Goal: Task Accomplishment & Management: Manage account settings

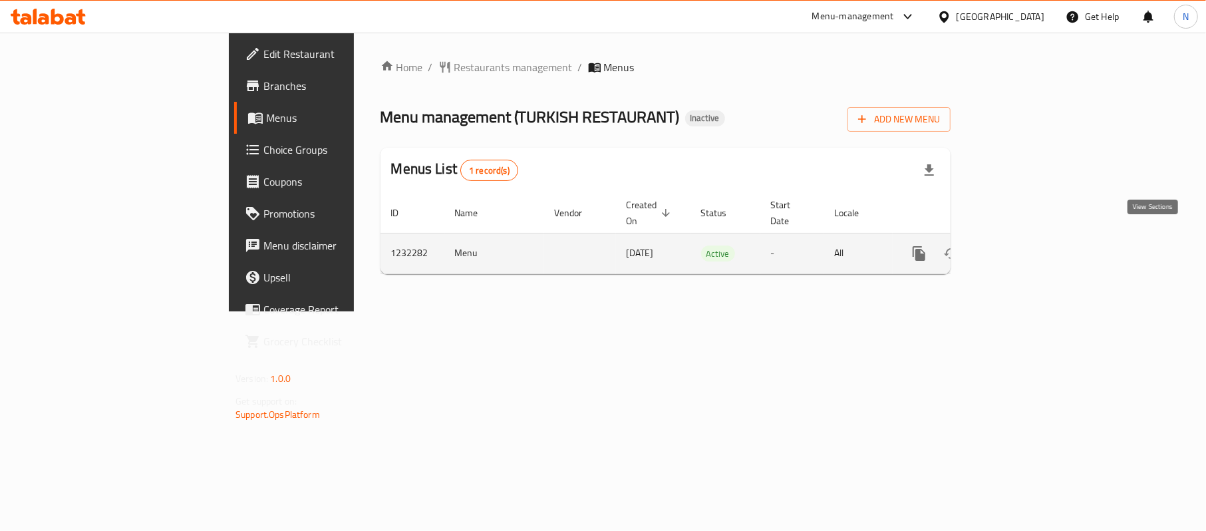
click at [1023, 245] on icon "enhanced table" at bounding box center [1015, 253] width 16 height 16
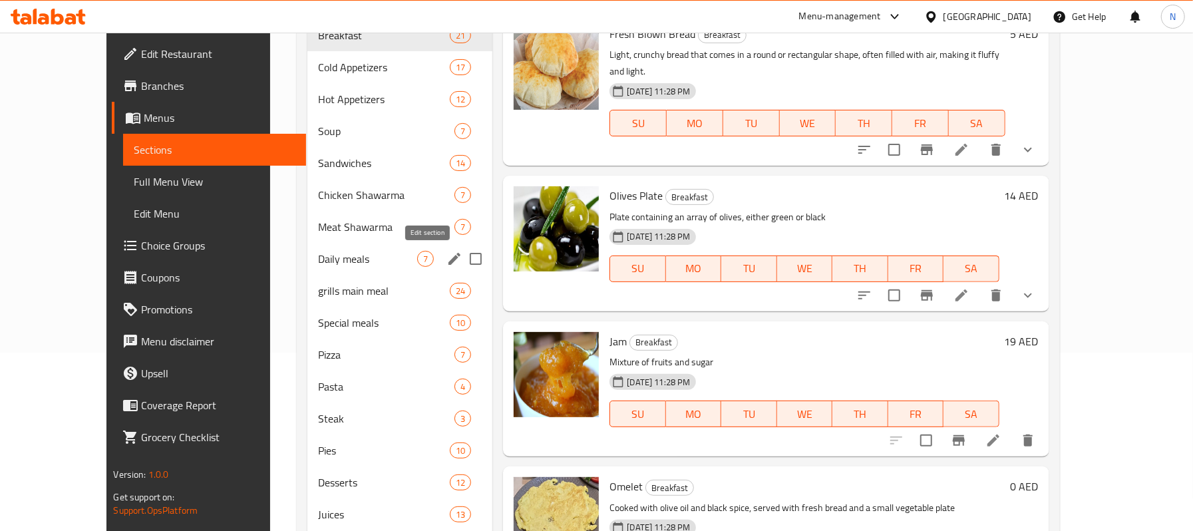
scroll to position [285, 0]
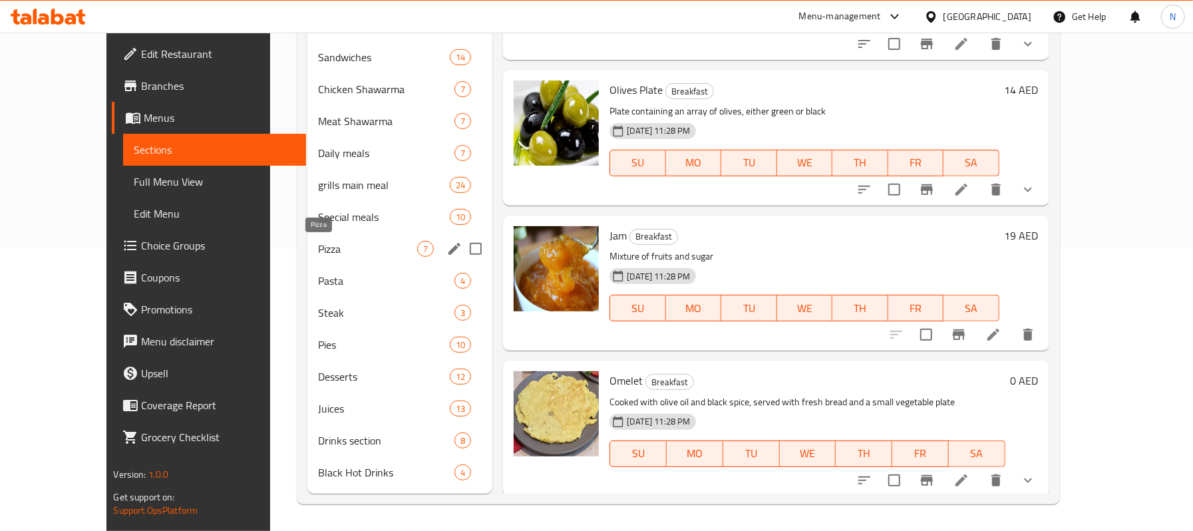
click at [326, 245] on span "Pizza" at bounding box center [368, 249] width 100 height 16
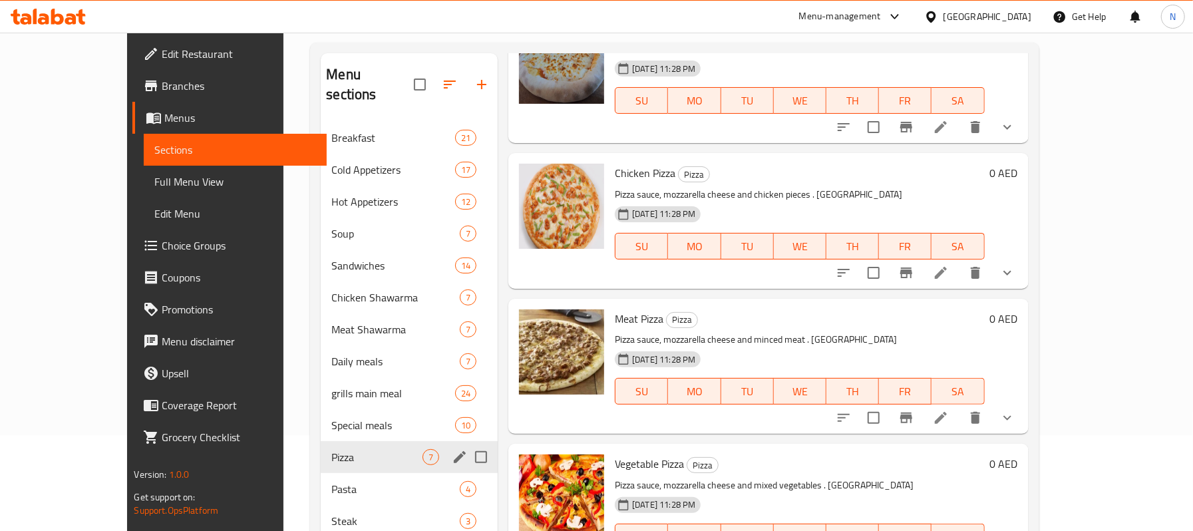
scroll to position [88, 0]
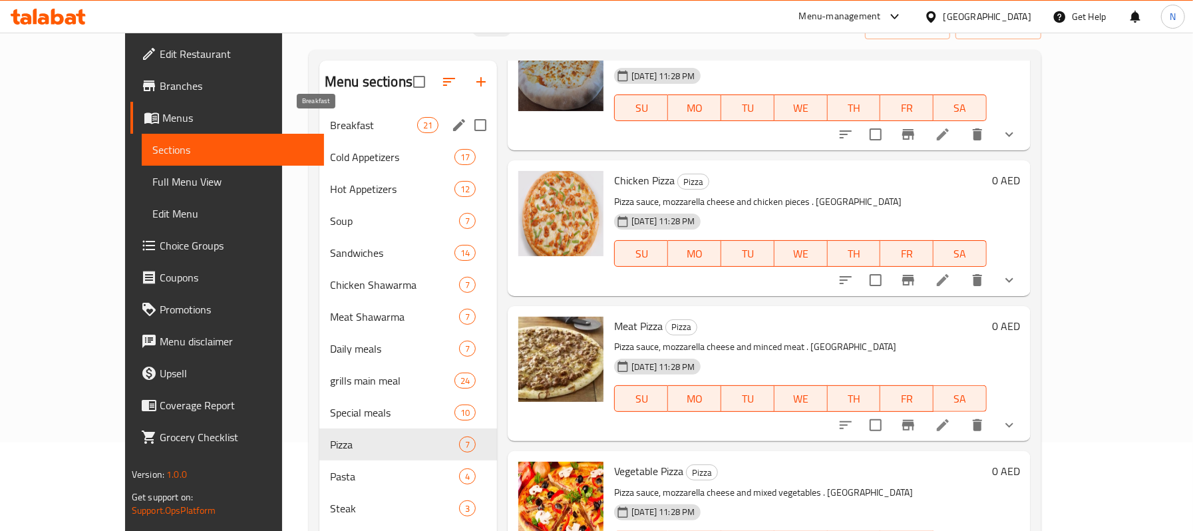
click at [354, 118] on span "Breakfast" at bounding box center [373, 125] width 87 height 16
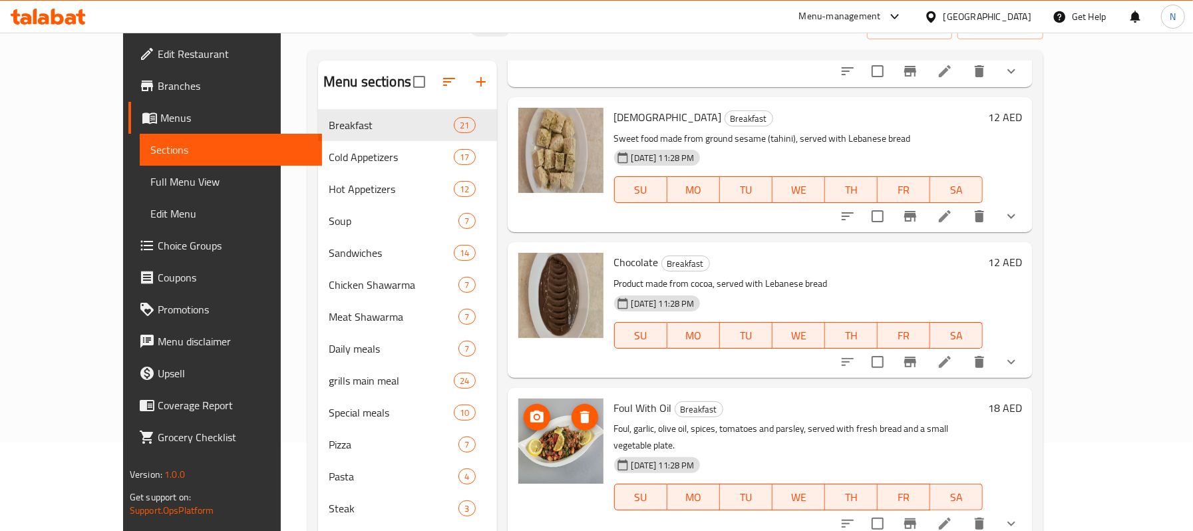
scroll to position [1773, 0]
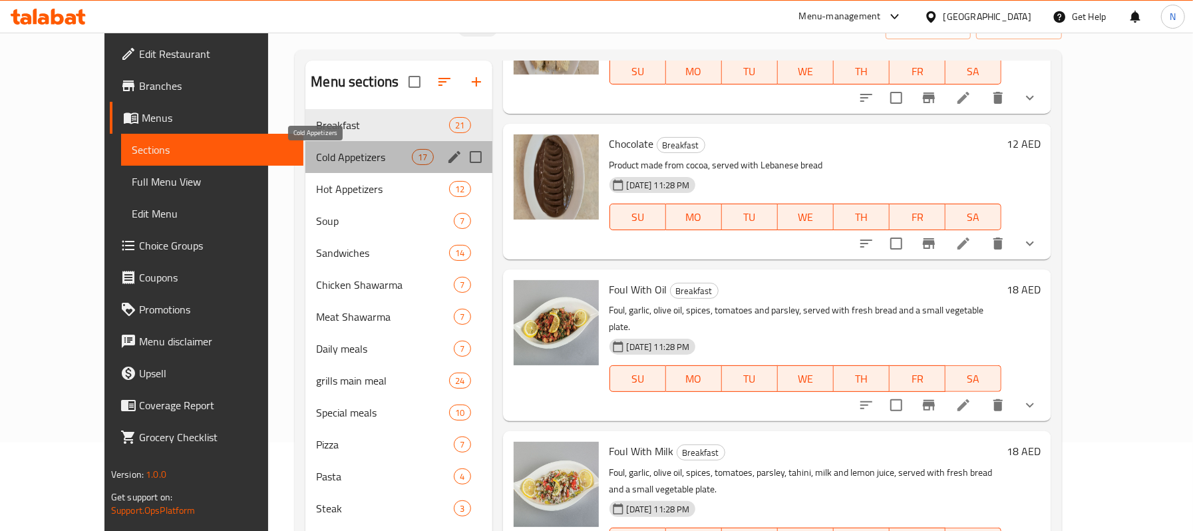
click at [316, 160] on span "Cold Appetizers" at bounding box center [364, 157] width 96 height 16
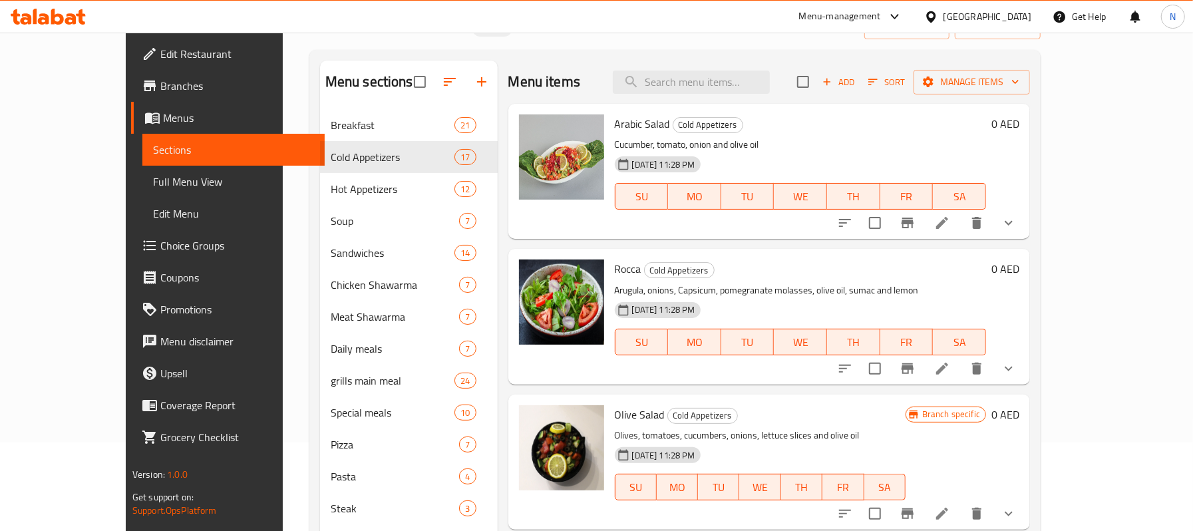
click at [764, 96] on div "Menu items Add Sort Manage items" at bounding box center [769, 82] width 522 height 43
click at [756, 80] on input "search" at bounding box center [691, 82] width 157 height 23
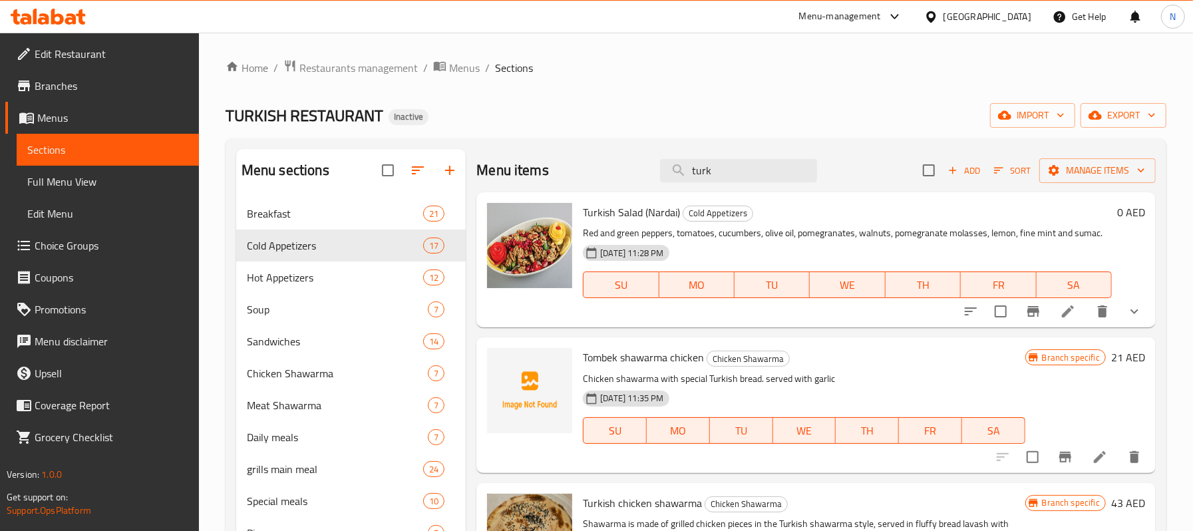
type input "turk"
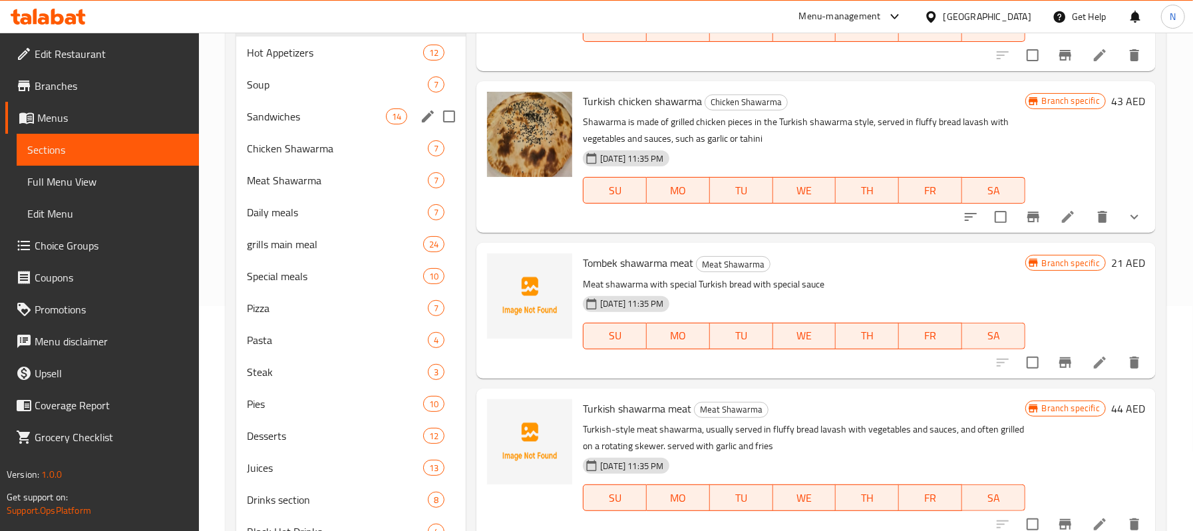
scroll to position [266, 0]
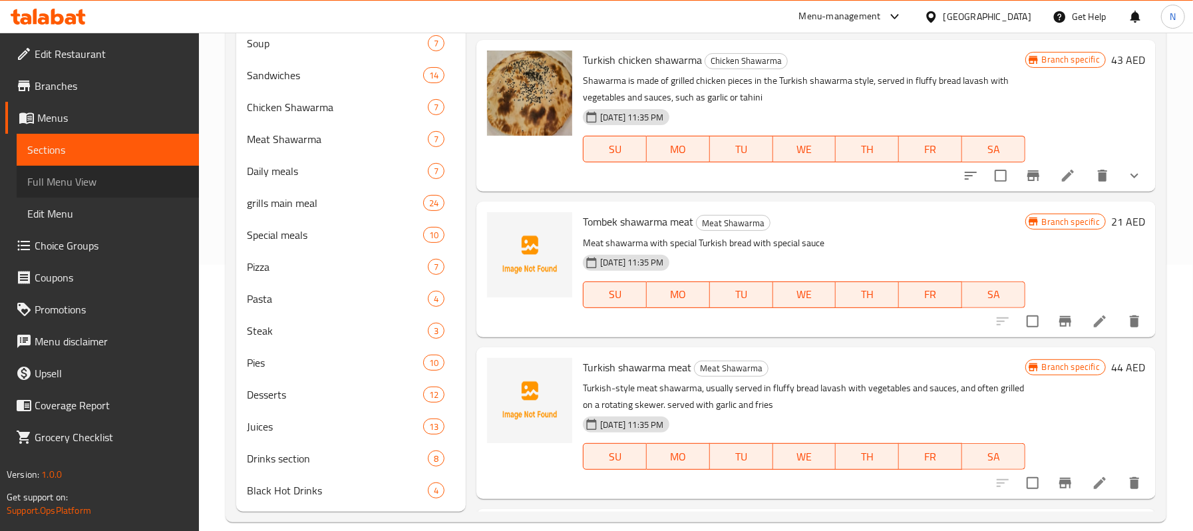
click at [105, 188] on span "Full Menu View" at bounding box center [107, 182] width 161 height 16
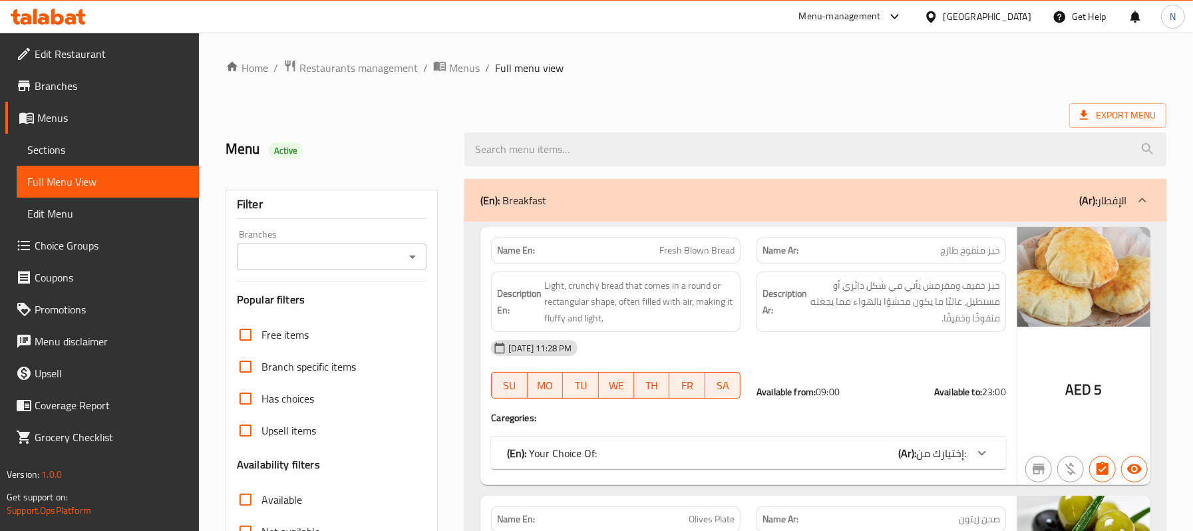
click at [267, 256] on input "Branches" at bounding box center [321, 256] width 160 height 19
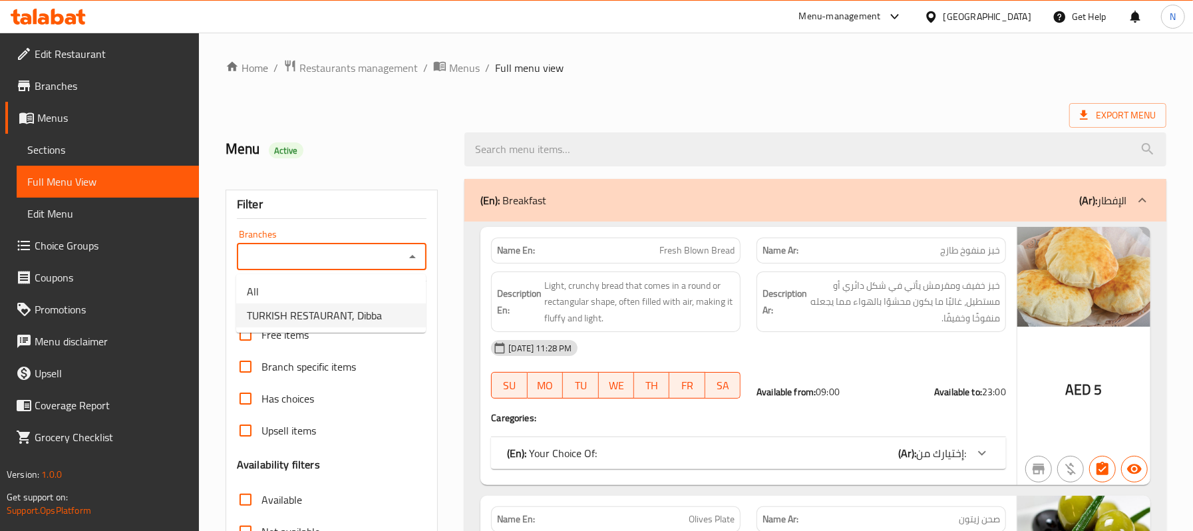
click at [317, 312] on span "TURKISH RESTAURANT, Dibba" at bounding box center [314, 315] width 135 height 16
type input "TURKISH RESTAURANT, Dibba"
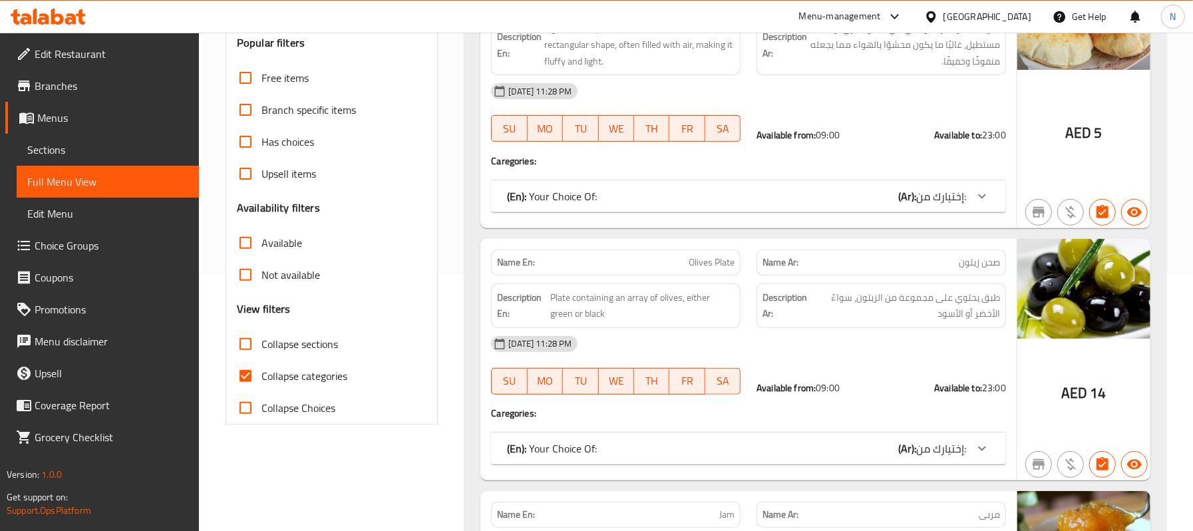
scroll to position [266, 0]
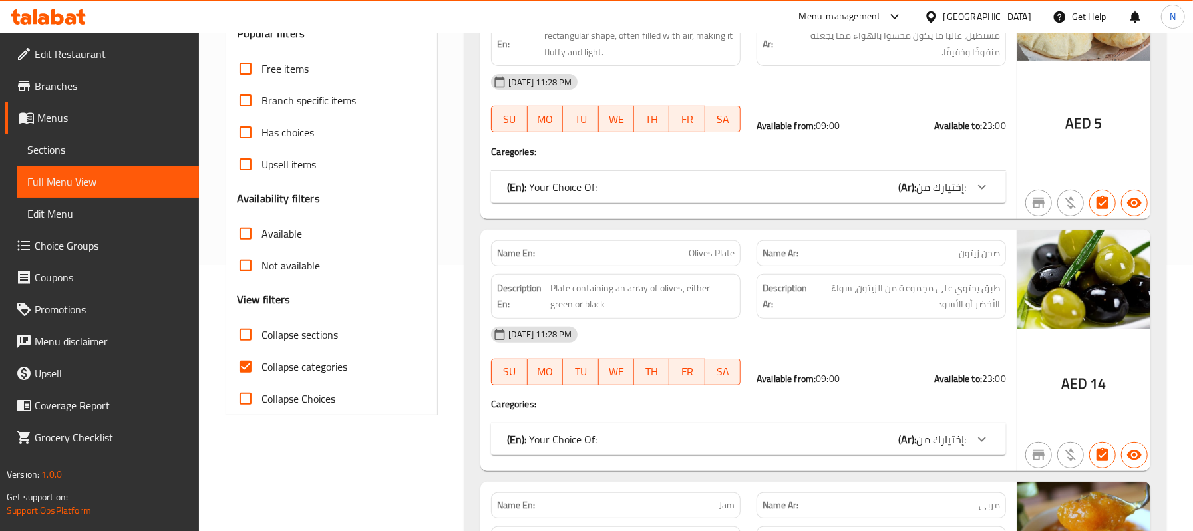
click at [285, 237] on span "Available" at bounding box center [281, 234] width 41 height 16
click at [261, 237] on input "Available" at bounding box center [246, 234] width 32 height 32
checkbox input "true"
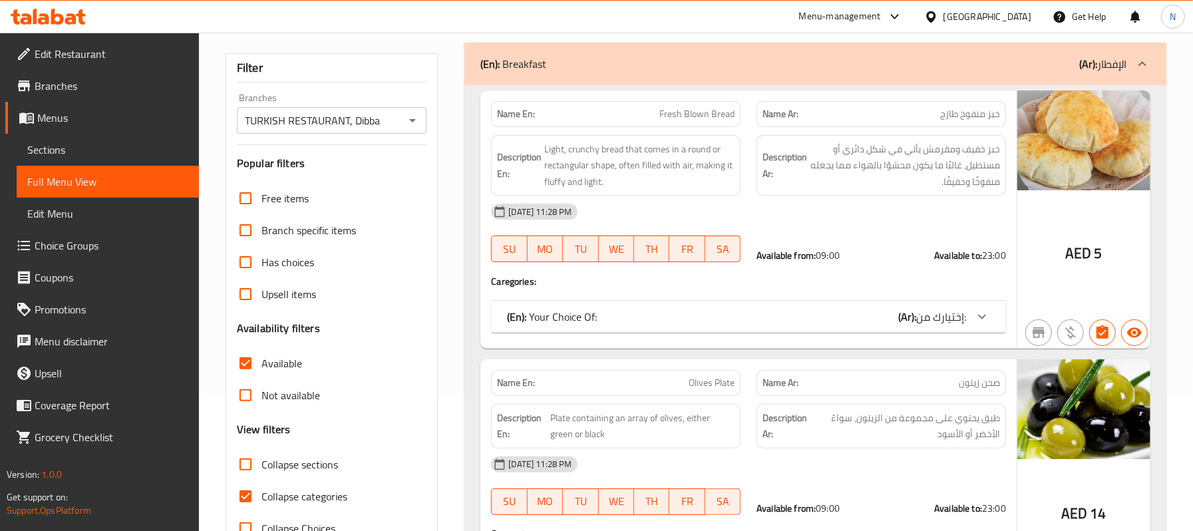
scroll to position [177, 0]
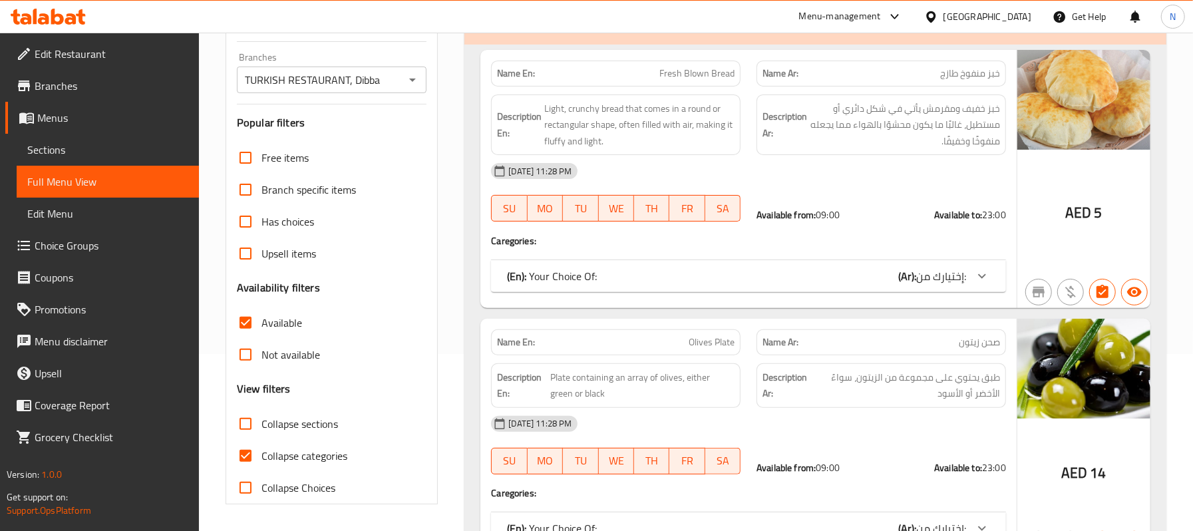
click at [264, 361] on span "Not available" at bounding box center [290, 355] width 59 height 16
click at [261, 361] on input "Not available" at bounding box center [246, 355] width 32 height 32
checkbox input "true"
click at [250, 329] on input "Available" at bounding box center [246, 323] width 32 height 32
checkbox input "false"
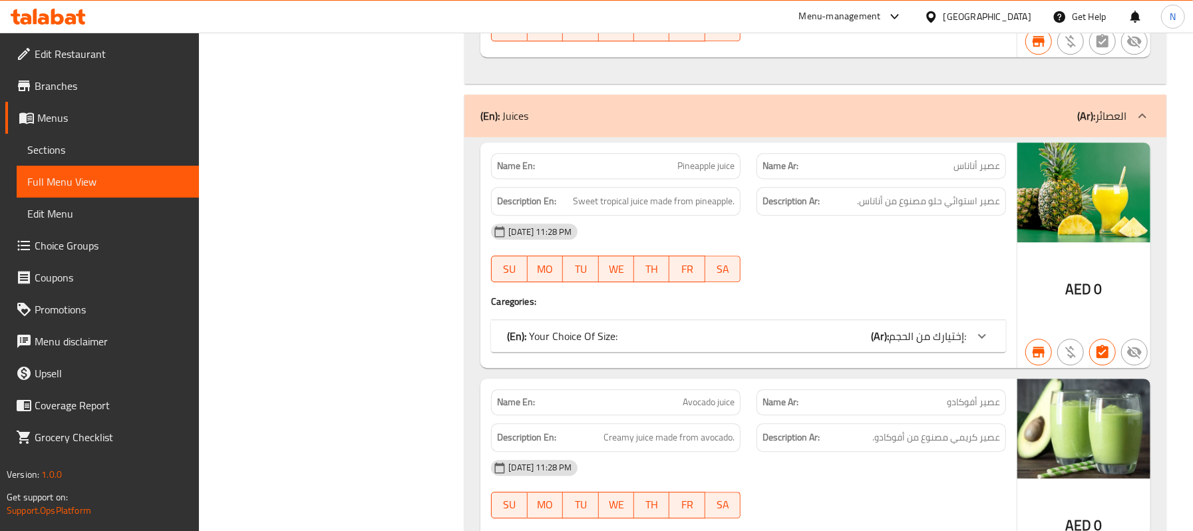
scroll to position [6209, 0]
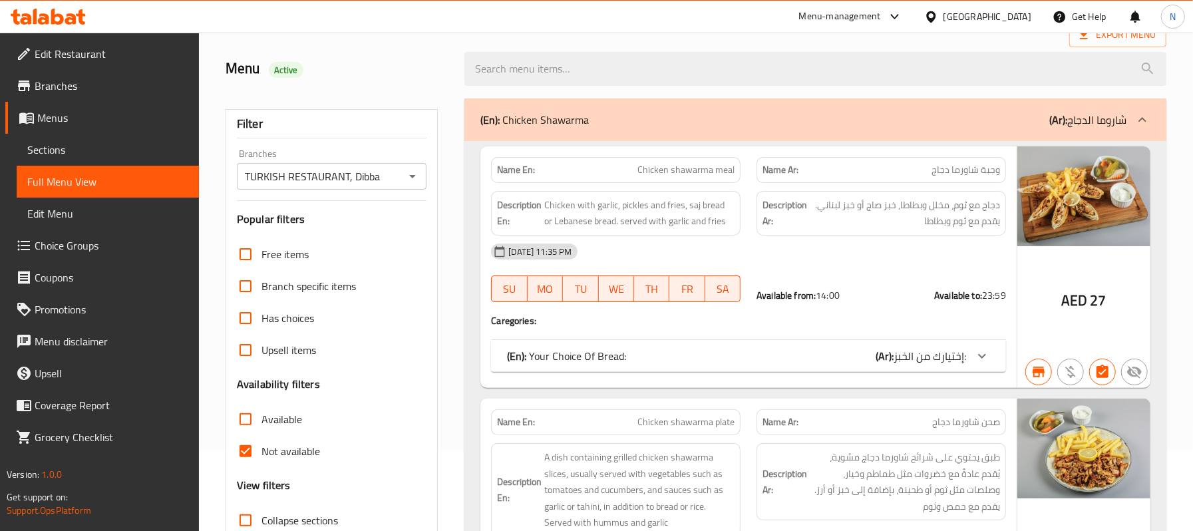
scroll to position [177, 0]
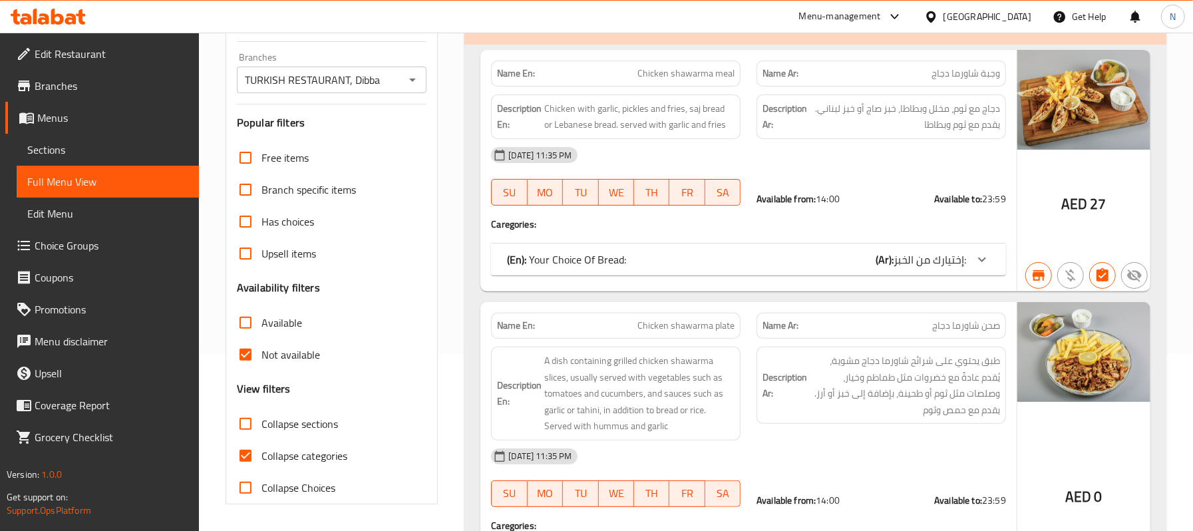
click at [262, 455] on span "Collapse categories" at bounding box center [304, 456] width 86 height 16
click at [261, 455] on input "Collapse categories" at bounding box center [246, 456] width 32 height 32
checkbox input "false"
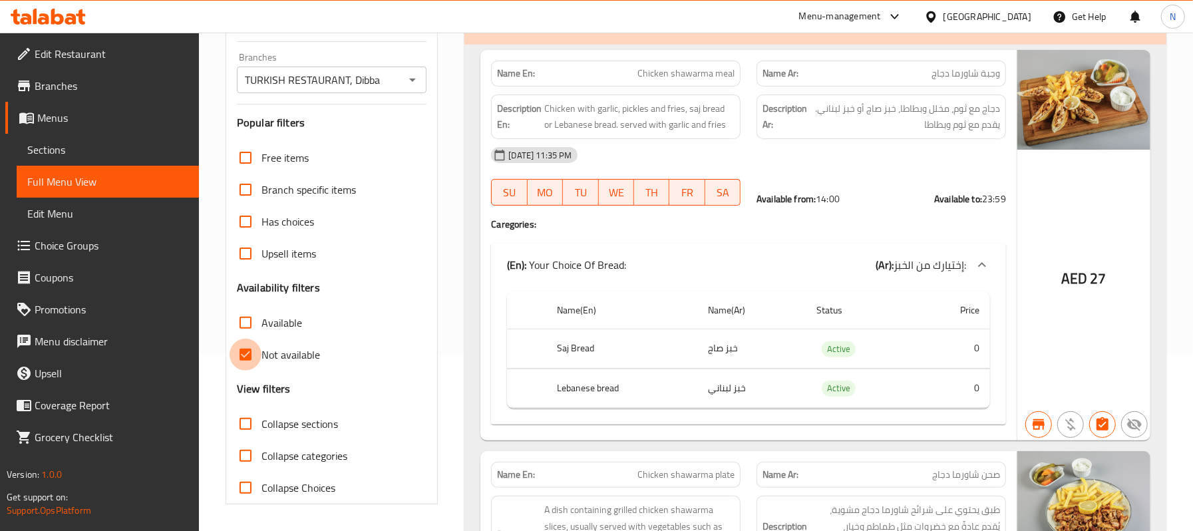
click at [253, 355] on input "Not available" at bounding box center [246, 355] width 32 height 32
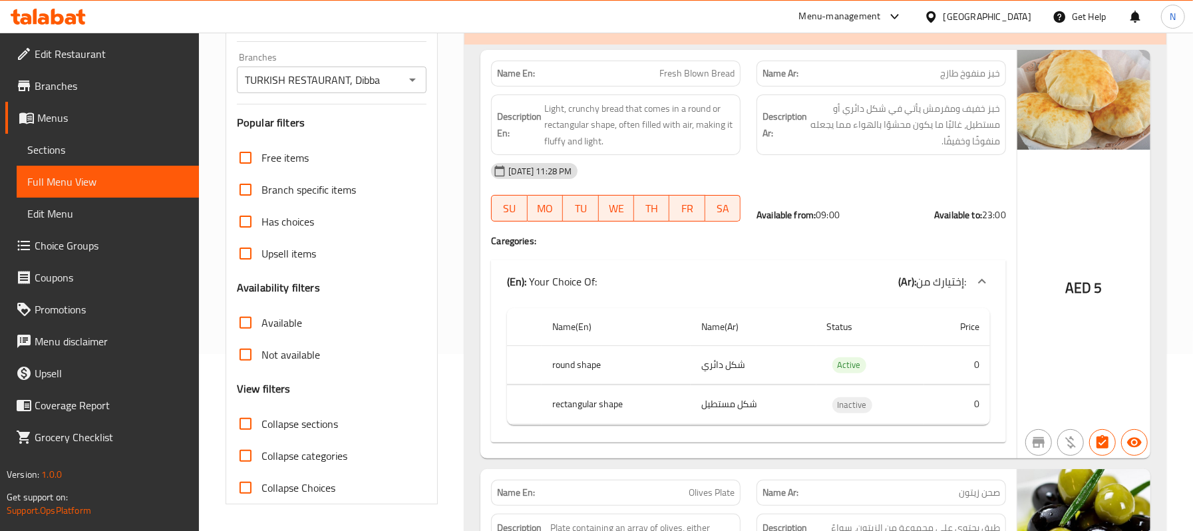
click at [437, 365] on div "Filter Branches TURKISH RESTAURANT, Dibba Branches Popular filters Free items B…" at bounding box center [332, 259] width 213 height 492
click at [253, 357] on input "Not available" at bounding box center [246, 355] width 32 height 32
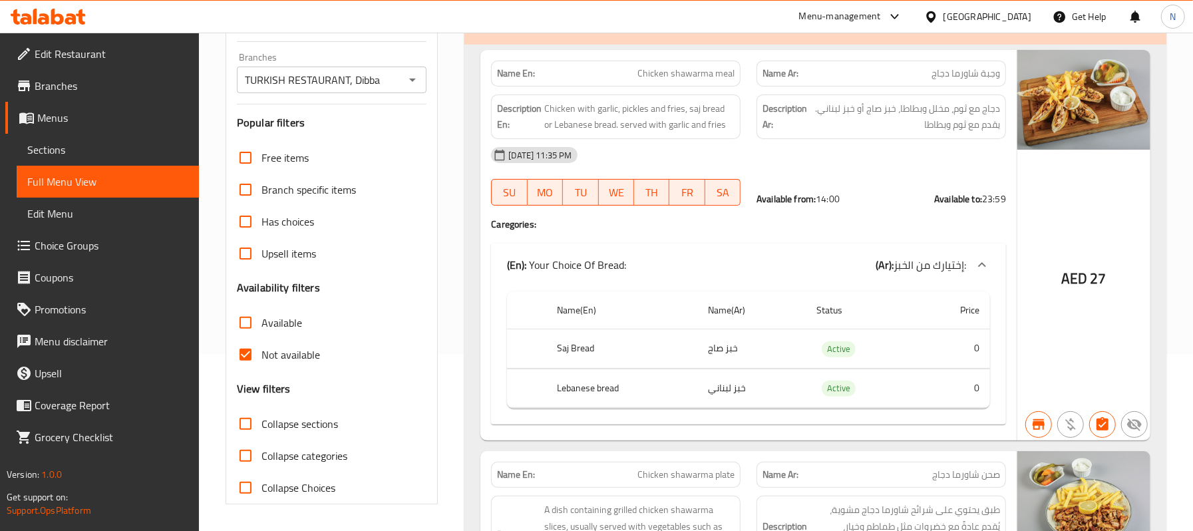
click at [247, 358] on input "Not available" at bounding box center [246, 355] width 32 height 32
checkbox input "false"
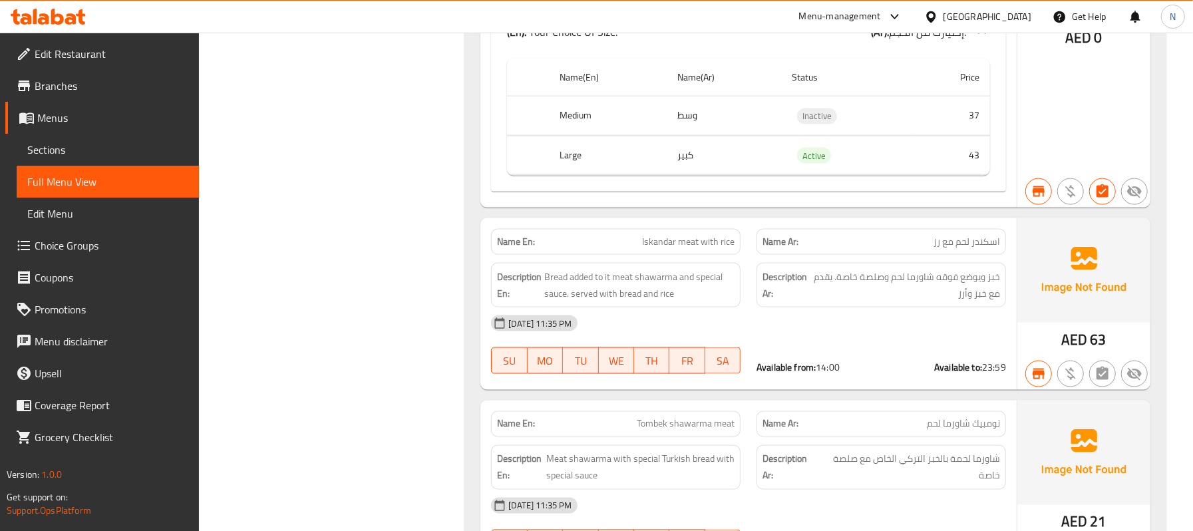
scroll to position [319, 0]
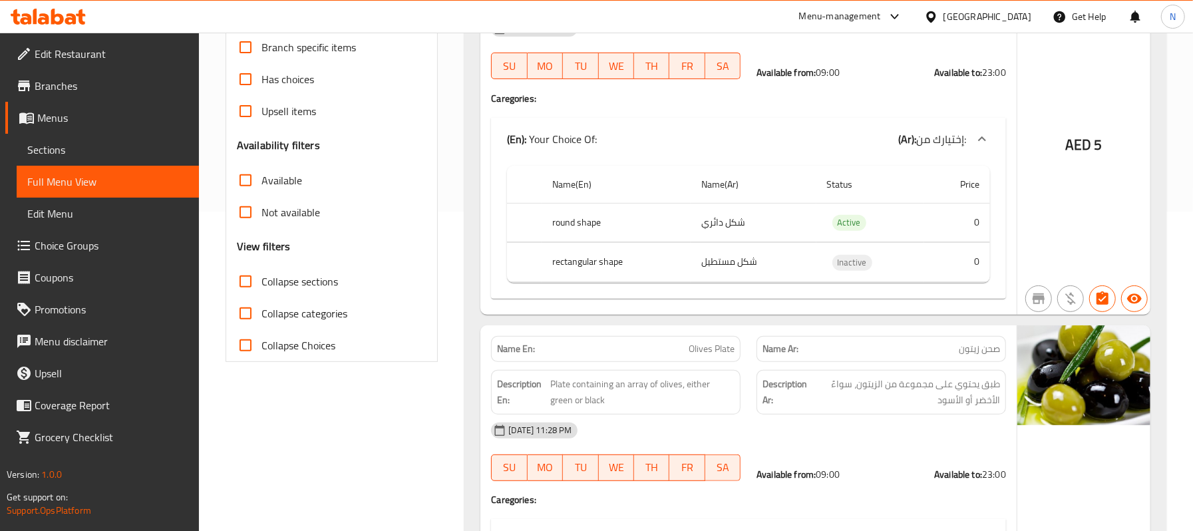
drag, startPoint x: 144, startPoint y: 139, endPoint x: 193, endPoint y: 132, distance: 49.8
click at [144, 139] on link "Sections" at bounding box center [108, 150] width 182 height 32
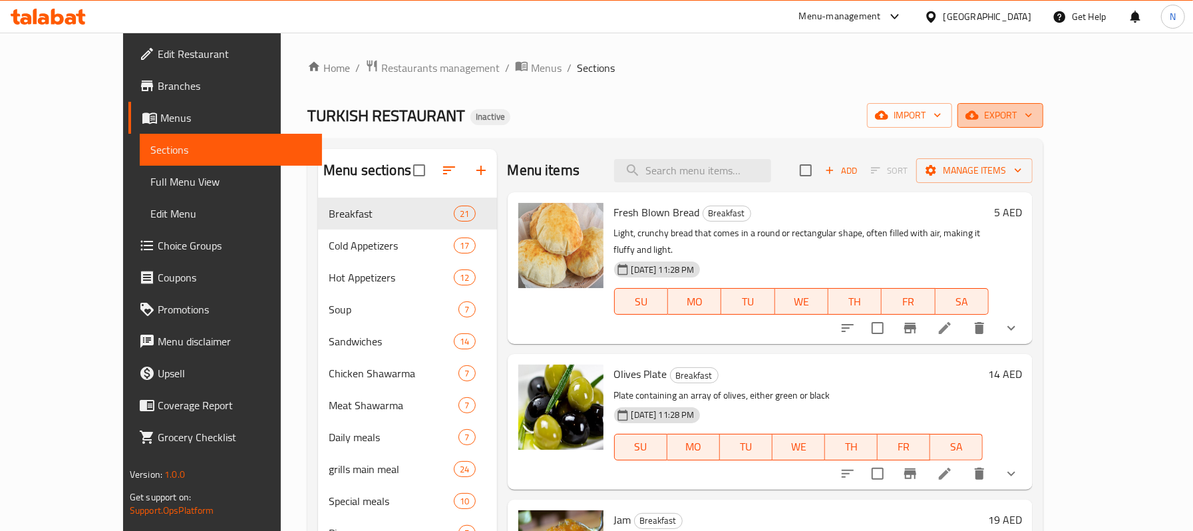
click at [1032, 107] on span "export" at bounding box center [1000, 115] width 65 height 17
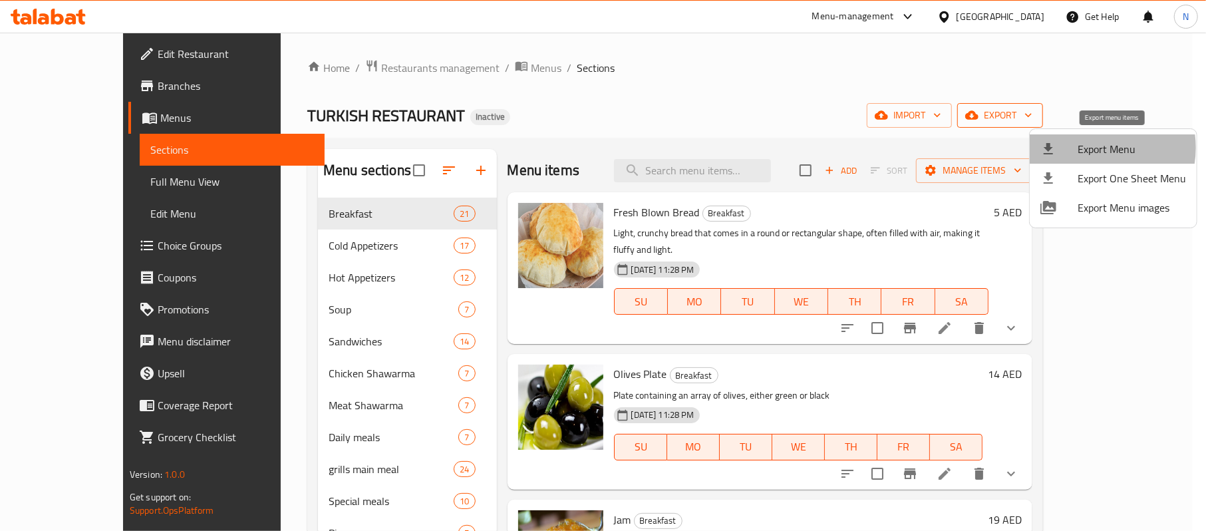
click at [1091, 148] on span "Export Menu" at bounding box center [1132, 149] width 108 height 16
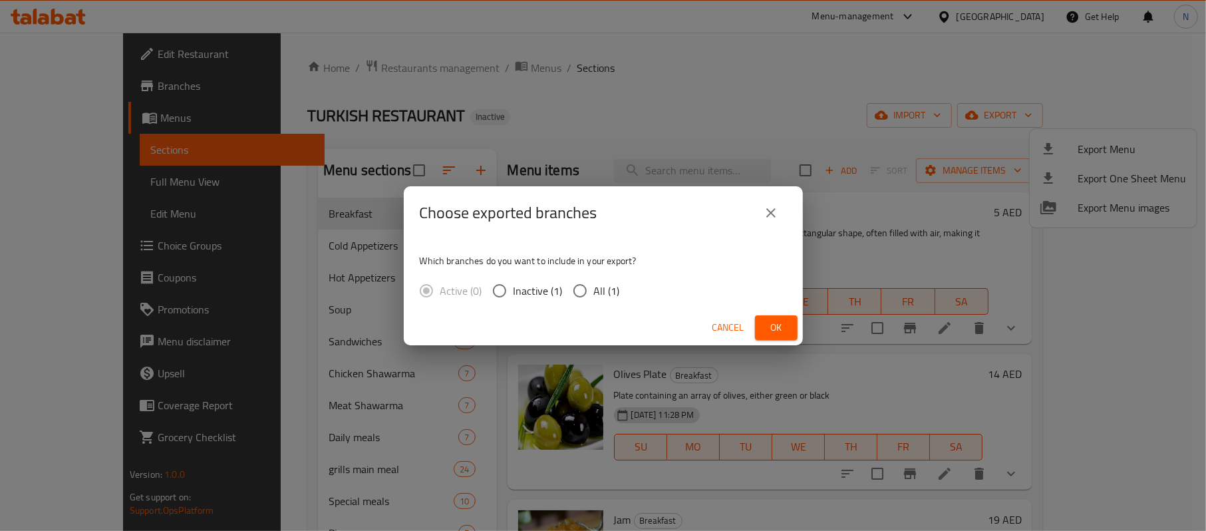
click at [597, 283] on span "All (1)" at bounding box center [607, 291] width 26 height 16
click at [594, 282] on input "All (1)" at bounding box center [580, 291] width 28 height 28
radio input "true"
click at [778, 326] on span "Ok" at bounding box center [776, 327] width 21 height 17
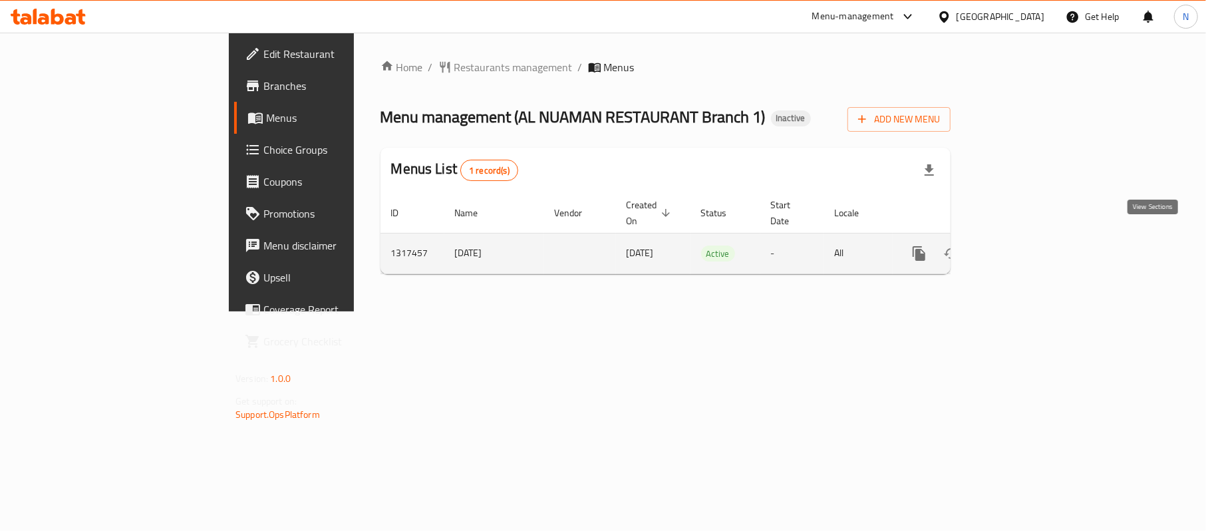
click at [1023, 245] on icon "enhanced table" at bounding box center [1015, 253] width 16 height 16
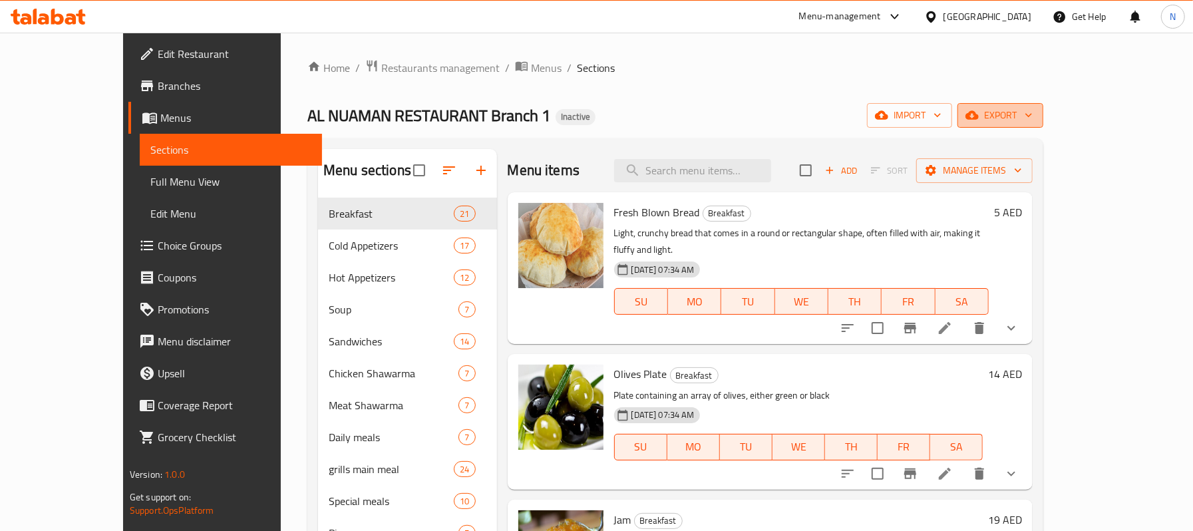
click at [1032, 115] on span "export" at bounding box center [1000, 115] width 65 height 17
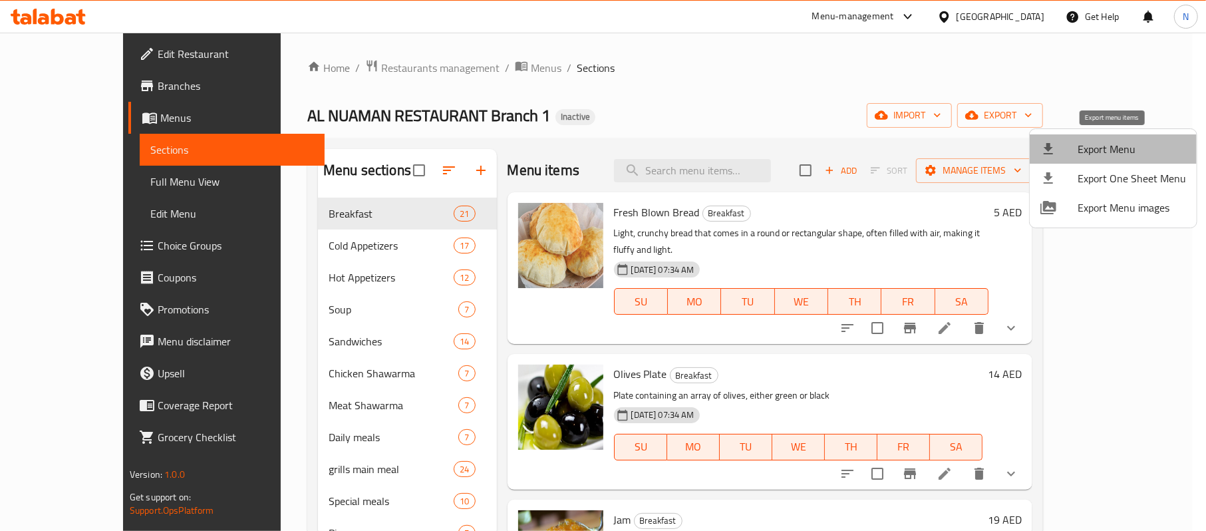
click at [1124, 141] on span "Export Menu" at bounding box center [1132, 149] width 108 height 16
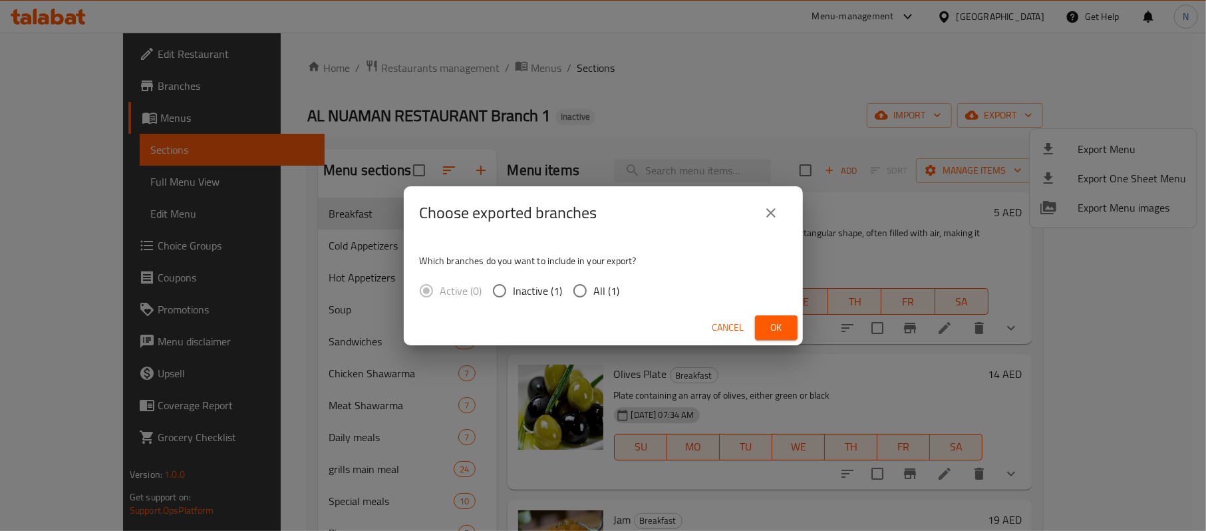
click at [595, 291] on span "All (1)" at bounding box center [607, 291] width 26 height 16
click at [594, 291] on input "All (1)" at bounding box center [580, 291] width 28 height 28
radio input "true"
click at [791, 333] on button "Ok" at bounding box center [776, 327] width 43 height 25
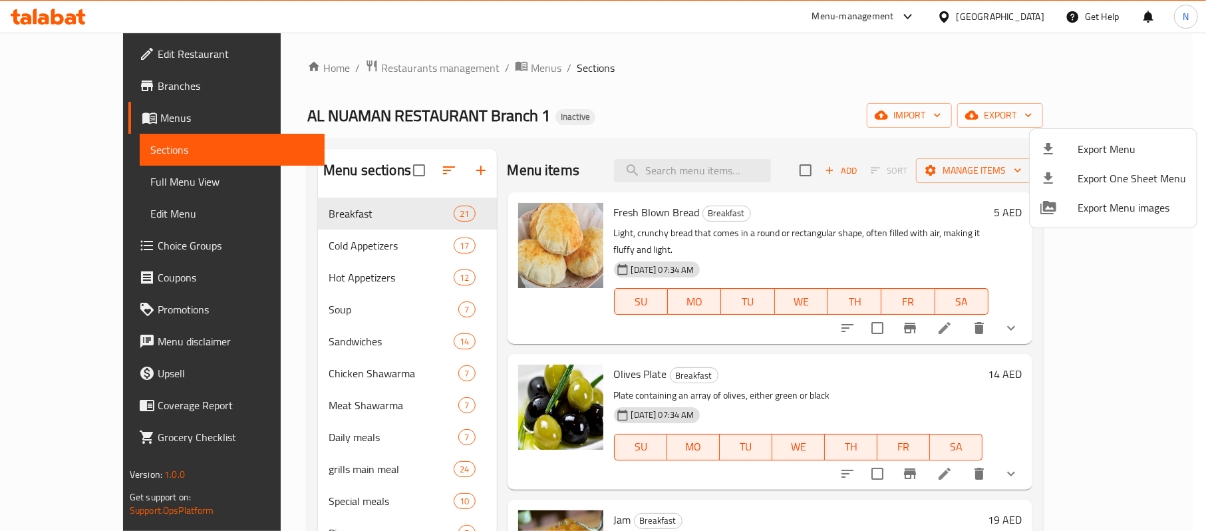
drag, startPoint x: 173, startPoint y: 8, endPoint x: 833, endPoint y: 47, distance: 661.0
click at [833, 47] on div at bounding box center [603, 265] width 1206 height 531
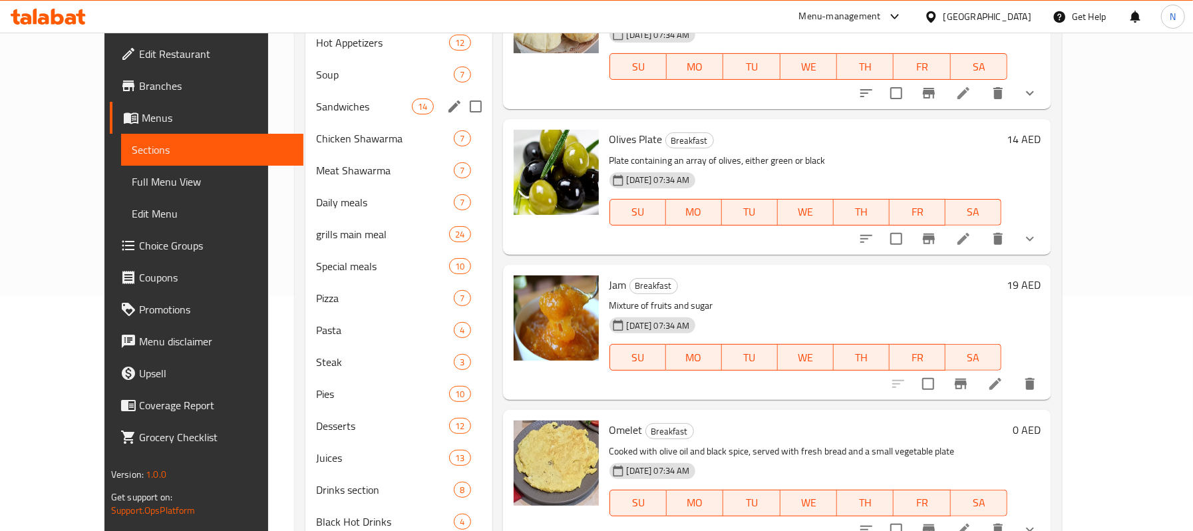
scroll to position [266, 0]
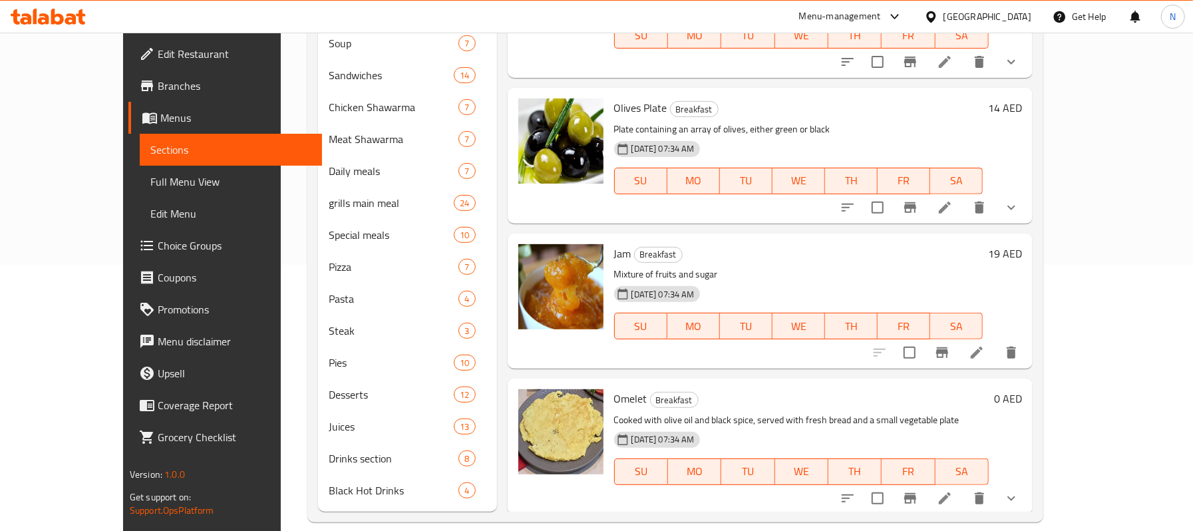
drag, startPoint x: 94, startPoint y: 172, endPoint x: 398, endPoint y: 3, distance: 347.2
click at [150, 174] on span "Full Menu View" at bounding box center [230, 182] width 161 height 16
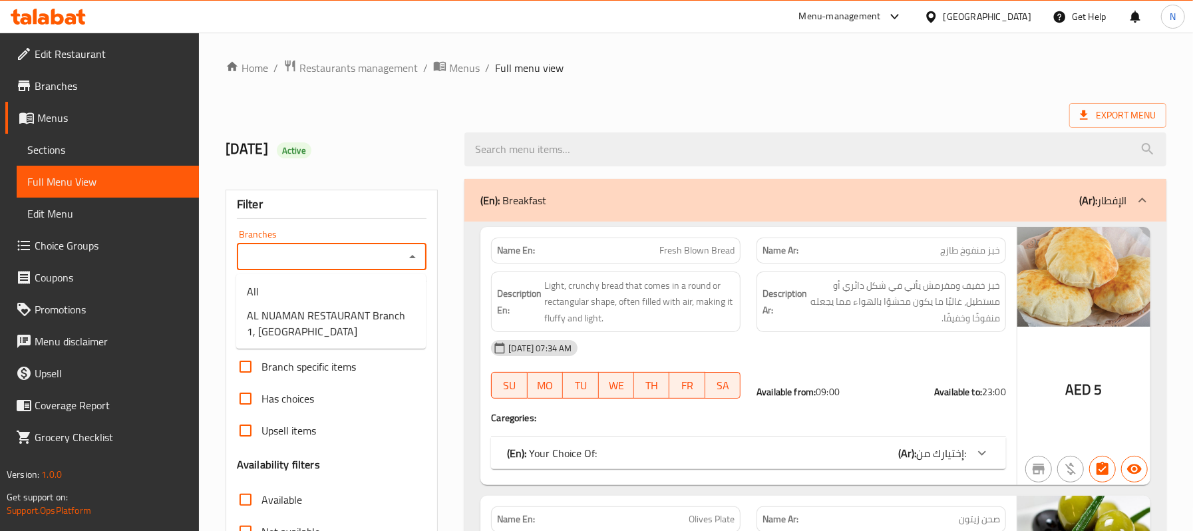
click at [313, 265] on input "Branches" at bounding box center [321, 256] width 160 height 19
click at [329, 321] on span "AL NUAMAN RESTAURANT Branch 1, Dibba" at bounding box center [331, 323] width 168 height 32
type input "AL NUAMAN RESTAURANT Branch 1, Dibba"
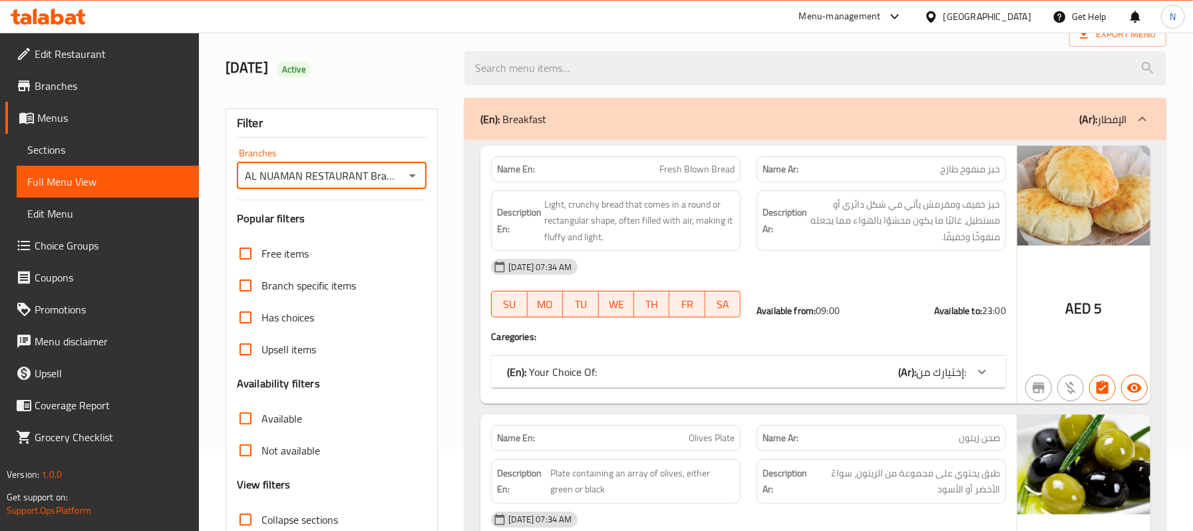
scroll to position [177, 0]
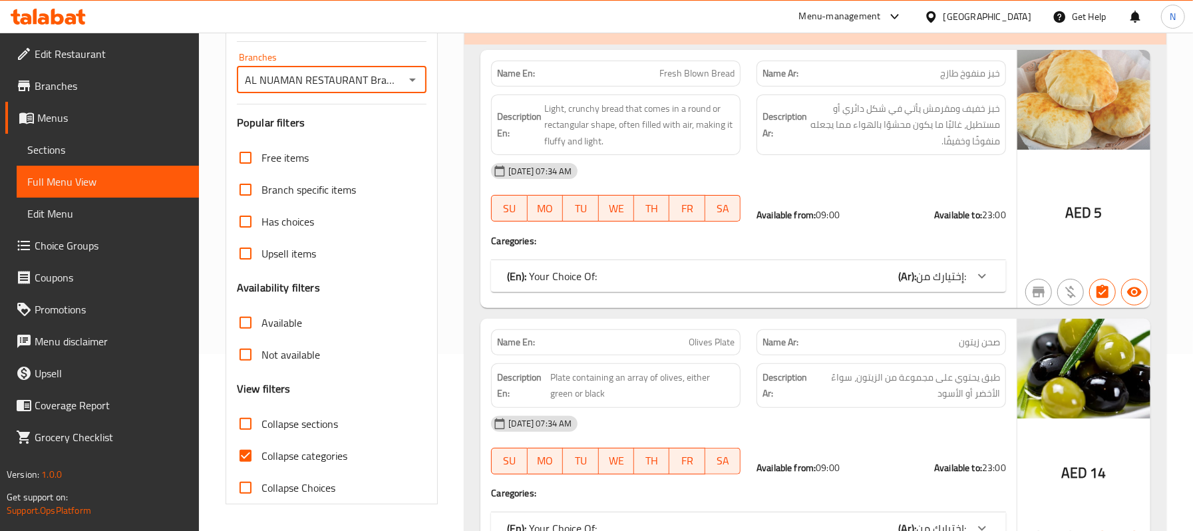
click at [271, 453] on span "Collapse categories" at bounding box center [304, 456] width 86 height 16
click at [261, 453] on input "Collapse categories" at bounding box center [246, 456] width 32 height 32
checkbox input "false"
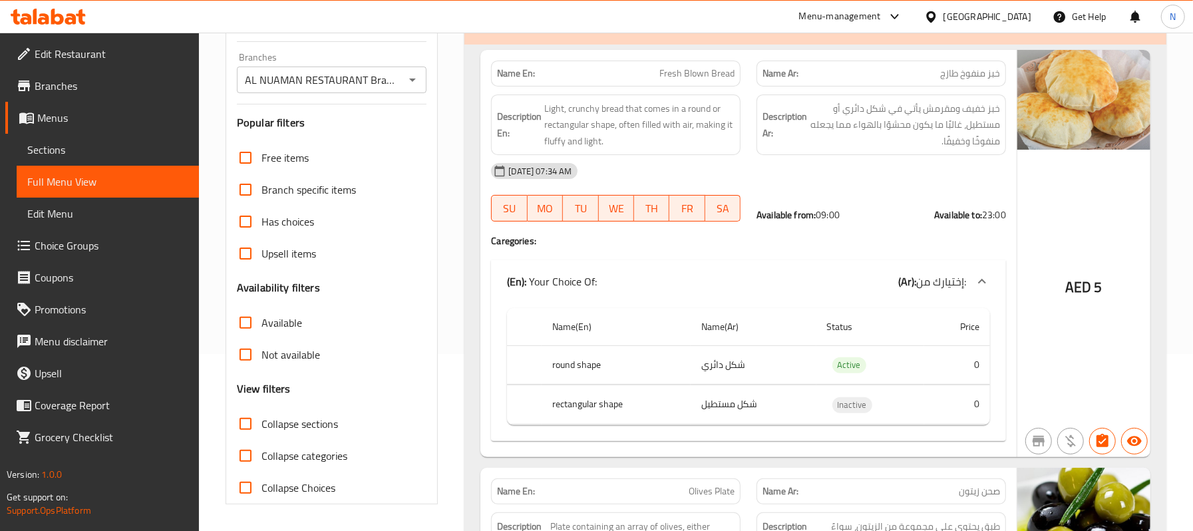
click at [280, 315] on span "Available" at bounding box center [281, 323] width 41 height 16
click at [261, 315] on input "Available" at bounding box center [246, 323] width 32 height 32
checkbox input "true"
click at [303, 453] on span "Collapse categories" at bounding box center [304, 456] width 86 height 16
click at [261, 453] on input "Collapse categories" at bounding box center [246, 456] width 32 height 32
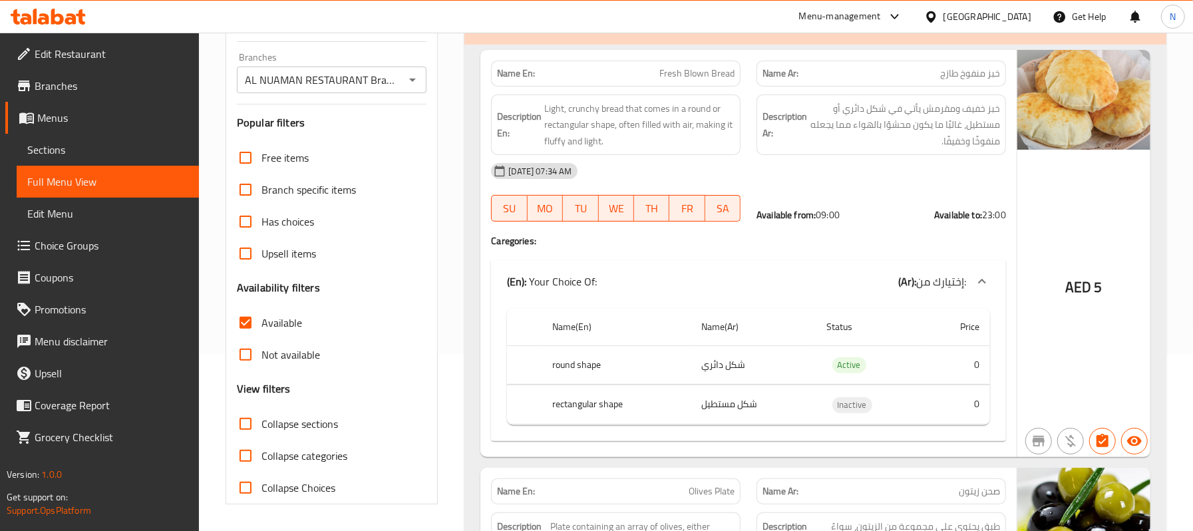
checkbox input "true"
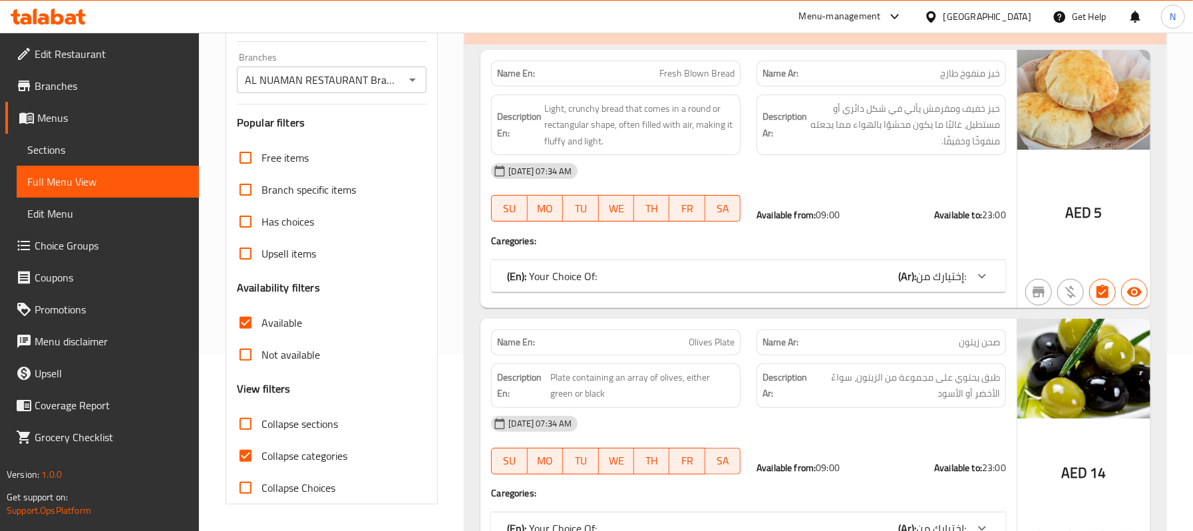
click at [277, 361] on span "Not available" at bounding box center [290, 355] width 59 height 16
click at [261, 361] on input "Not available" at bounding box center [246, 355] width 32 height 32
checkbox input "true"
click at [242, 320] on input "Available" at bounding box center [246, 323] width 32 height 32
checkbox input "false"
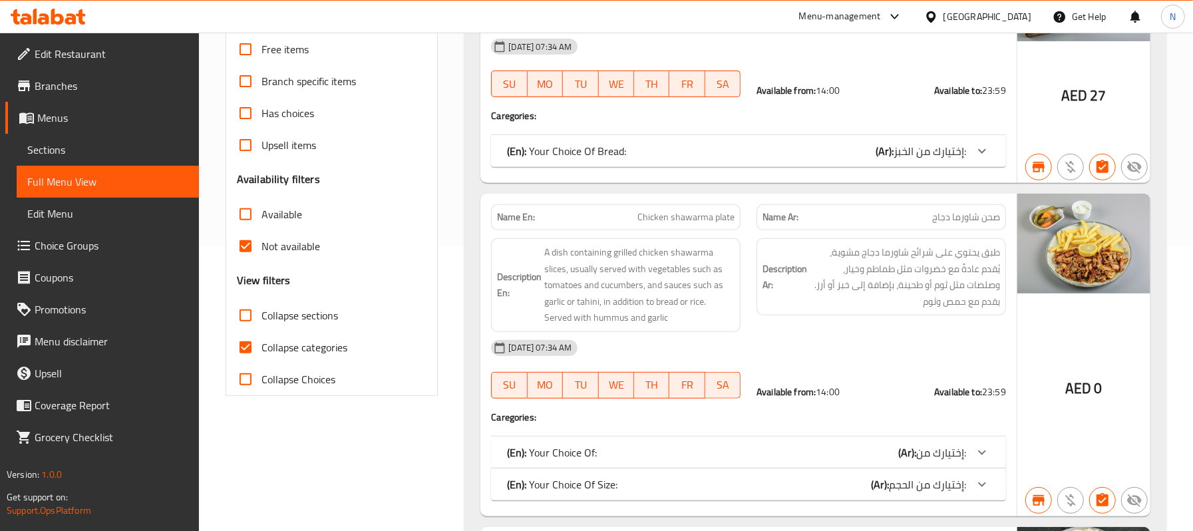
scroll to position [311, 0]
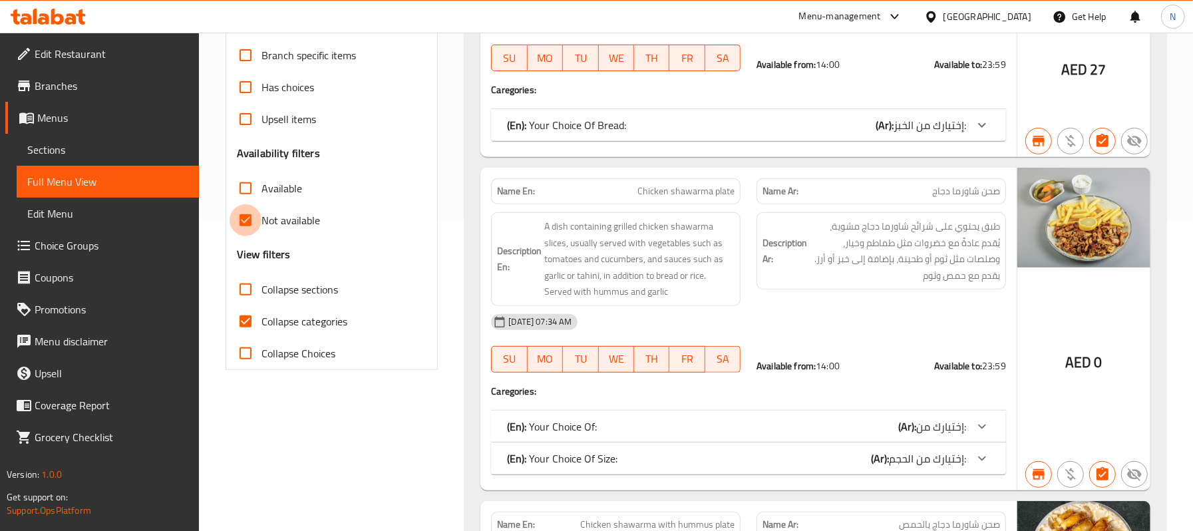
click at [256, 214] on input "Not available" at bounding box center [246, 220] width 32 height 32
checkbox input "false"
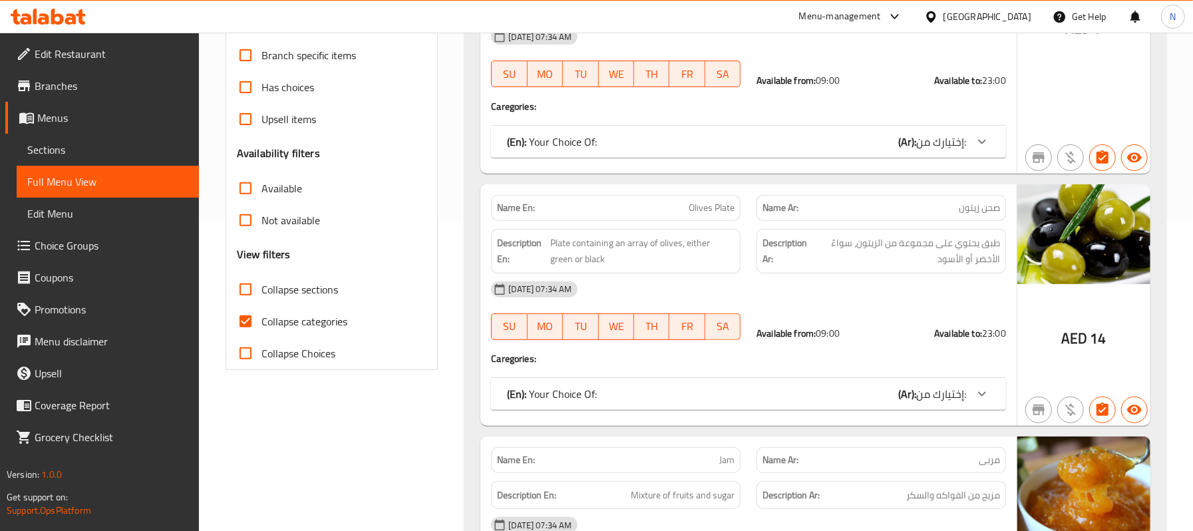
click at [289, 319] on span "Collapse categories" at bounding box center [304, 321] width 86 height 16
click at [261, 319] on input "Collapse categories" at bounding box center [246, 321] width 32 height 32
checkbox input "false"
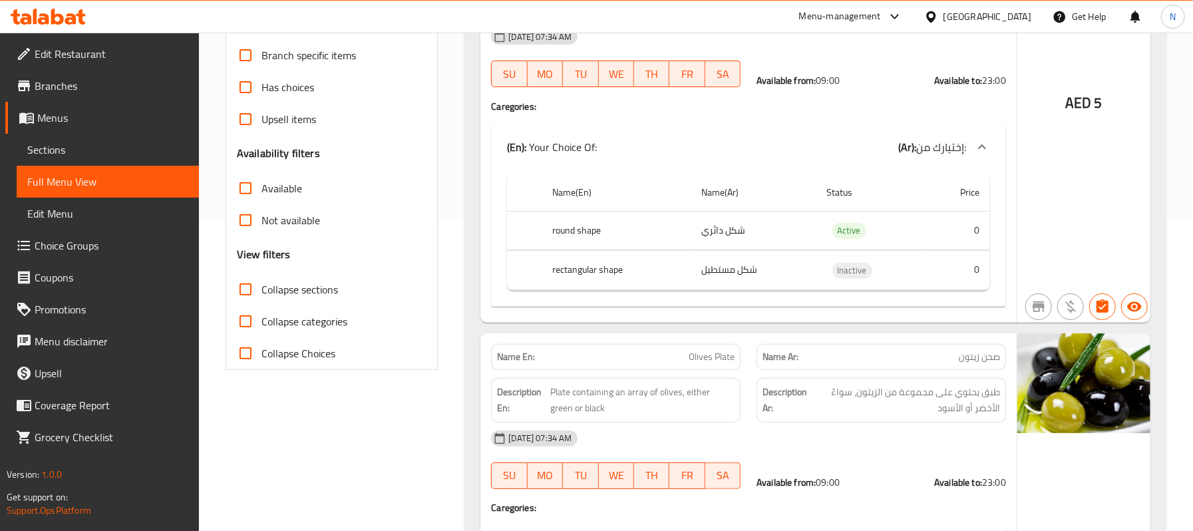
click at [414, 132] on div "Upsell items" at bounding box center [332, 119] width 190 height 32
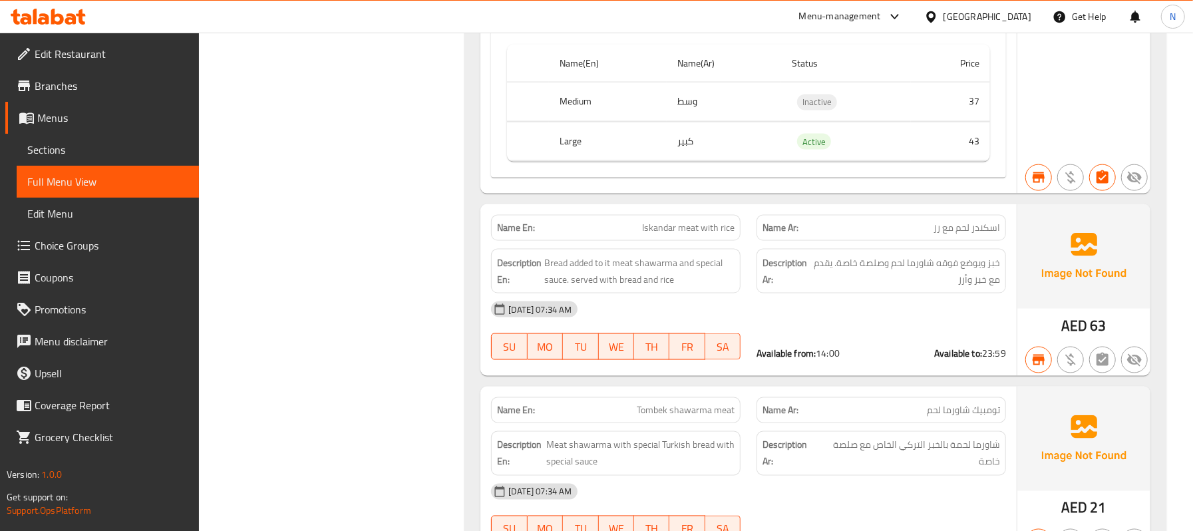
scroll to position [319, 0]
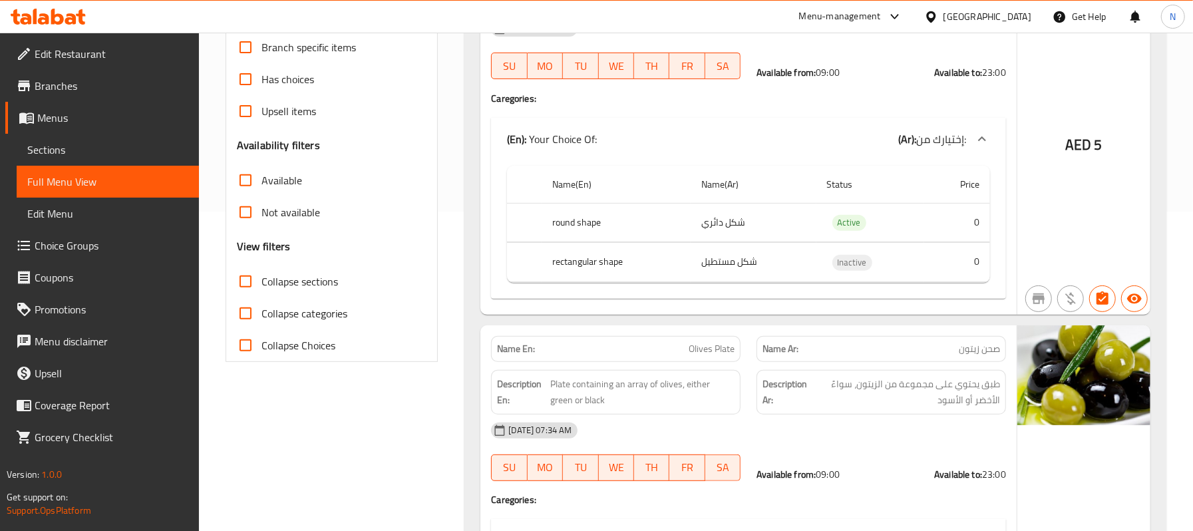
click at [180, 158] on link "Sections" at bounding box center [108, 150] width 182 height 32
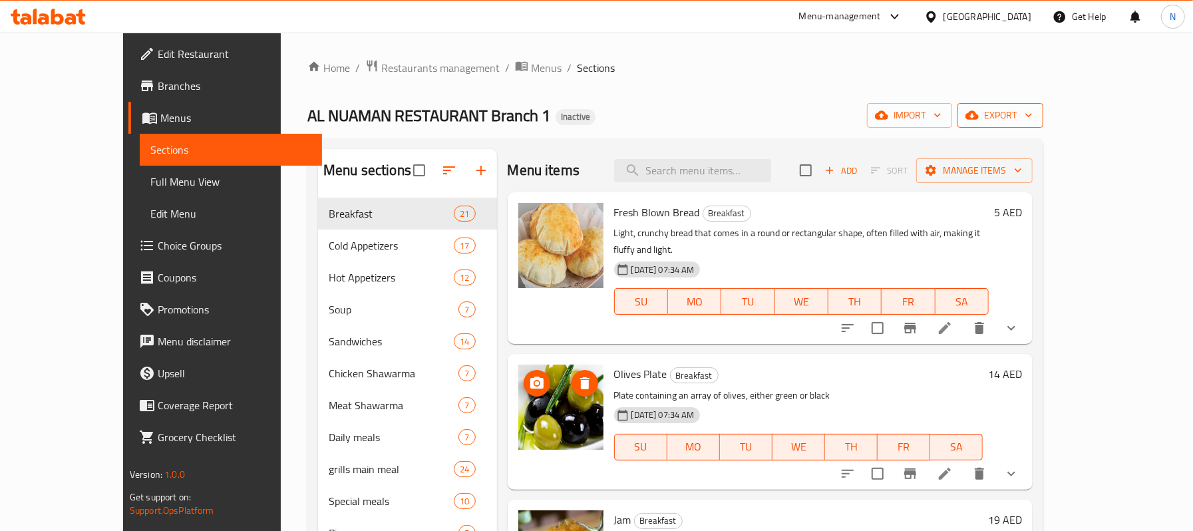
click at [1043, 126] on button "export" at bounding box center [1000, 115] width 86 height 25
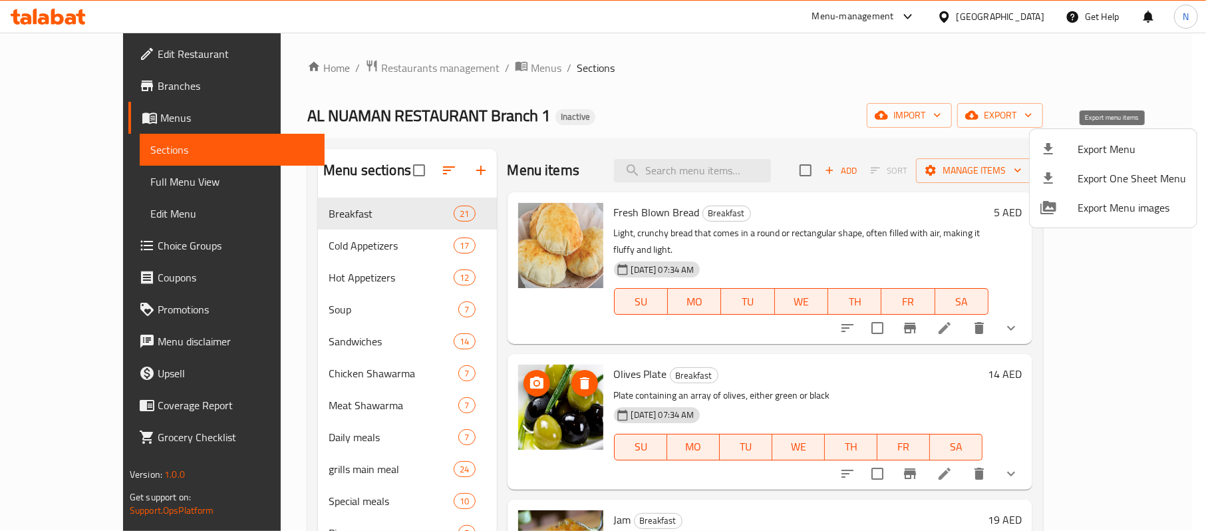
click at [1120, 157] on span "Export Menu" at bounding box center [1132, 149] width 108 height 16
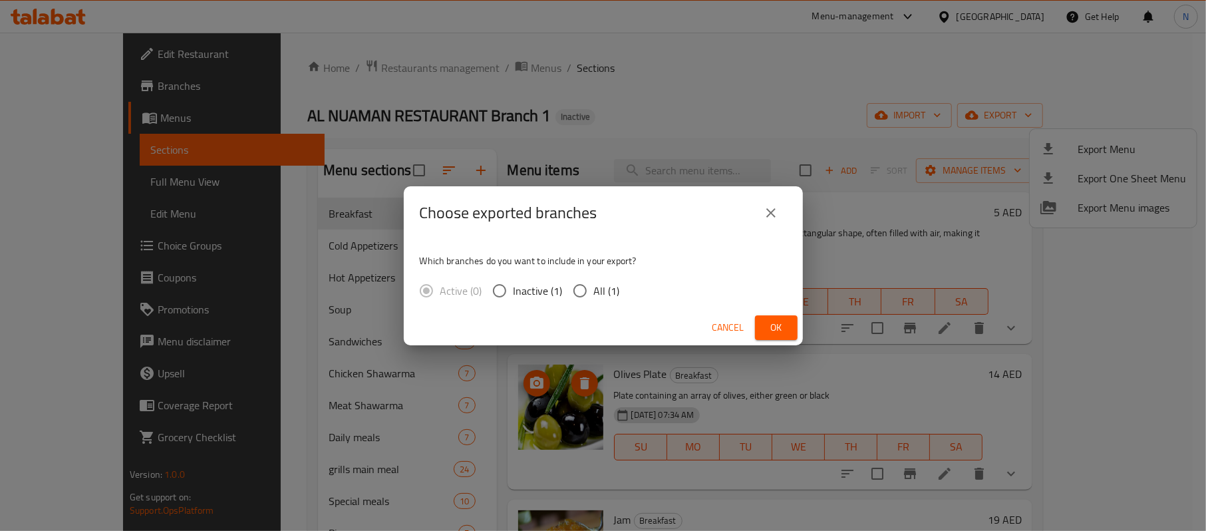
click at [600, 288] on span "All (1)" at bounding box center [607, 291] width 26 height 16
click at [594, 288] on input "All (1)" at bounding box center [580, 291] width 28 height 28
radio input "true"
click at [788, 326] on button "Ok" at bounding box center [776, 327] width 43 height 25
